Goal: Task Accomplishment & Management: Manage account settings

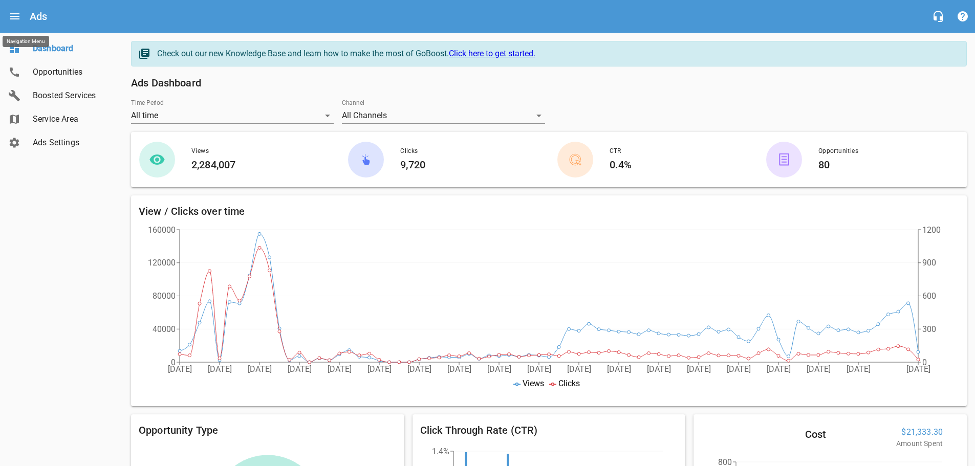
click at [14, 17] on icon "Open drawer" at bounding box center [14, 16] width 9 height 6
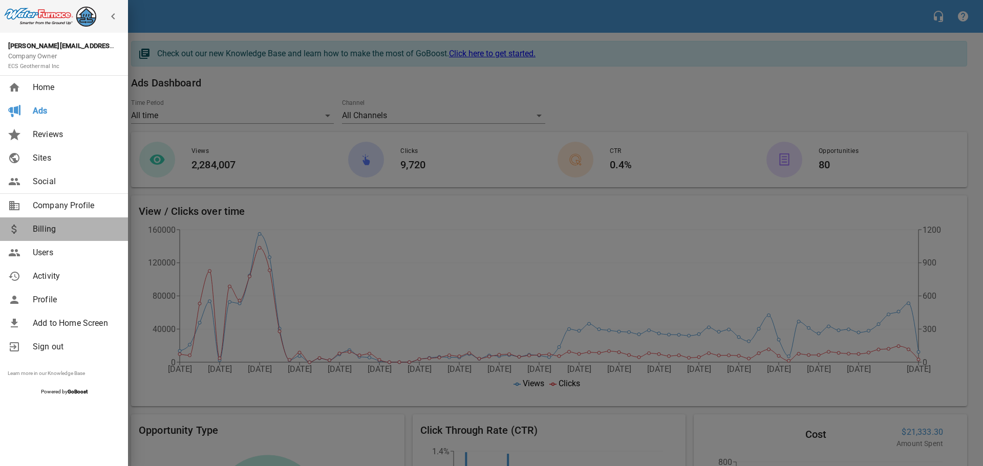
click at [39, 230] on span "Billing" at bounding box center [74, 229] width 83 height 12
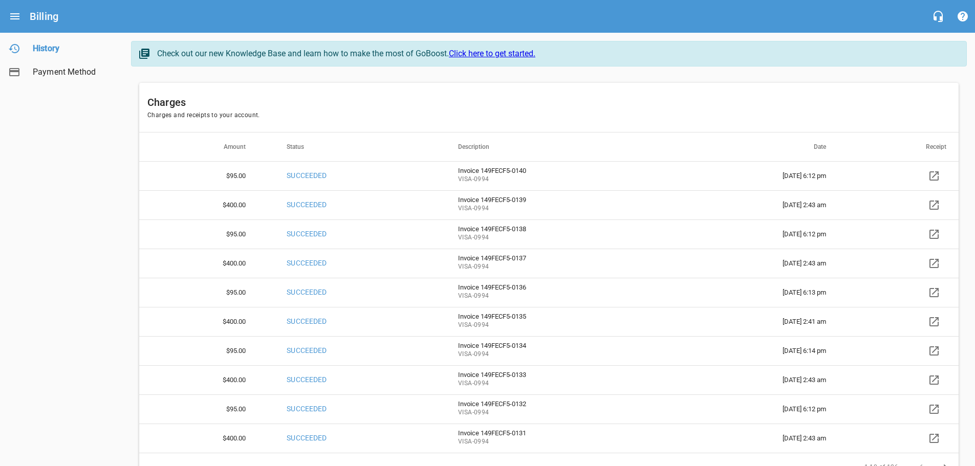
click at [936, 174] on icon at bounding box center [934, 176] width 12 height 12
